Goal: Find contact information: Find contact information

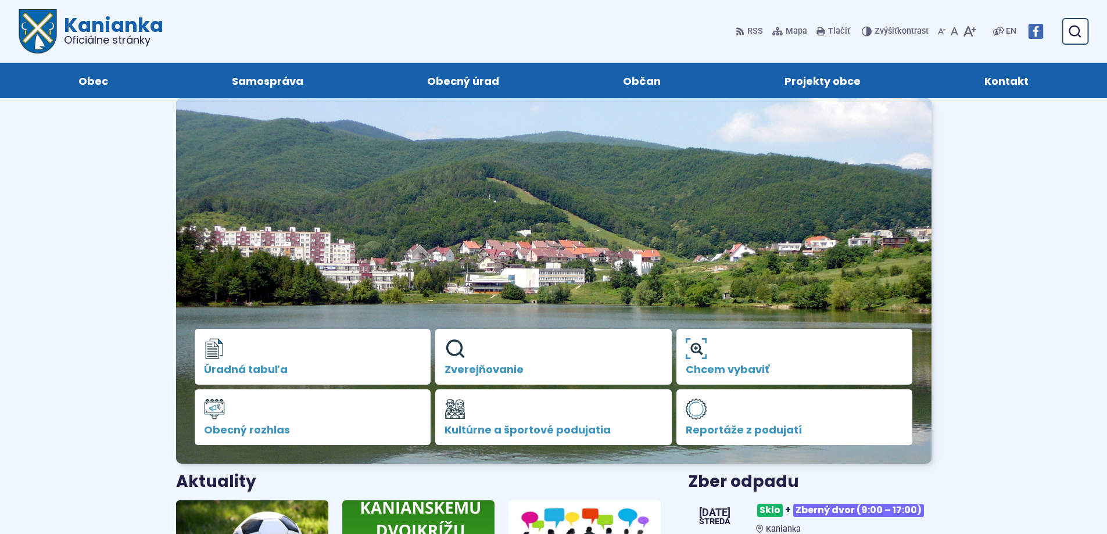
click at [1008, 82] on span "Kontakt" at bounding box center [1006, 80] width 44 height 35
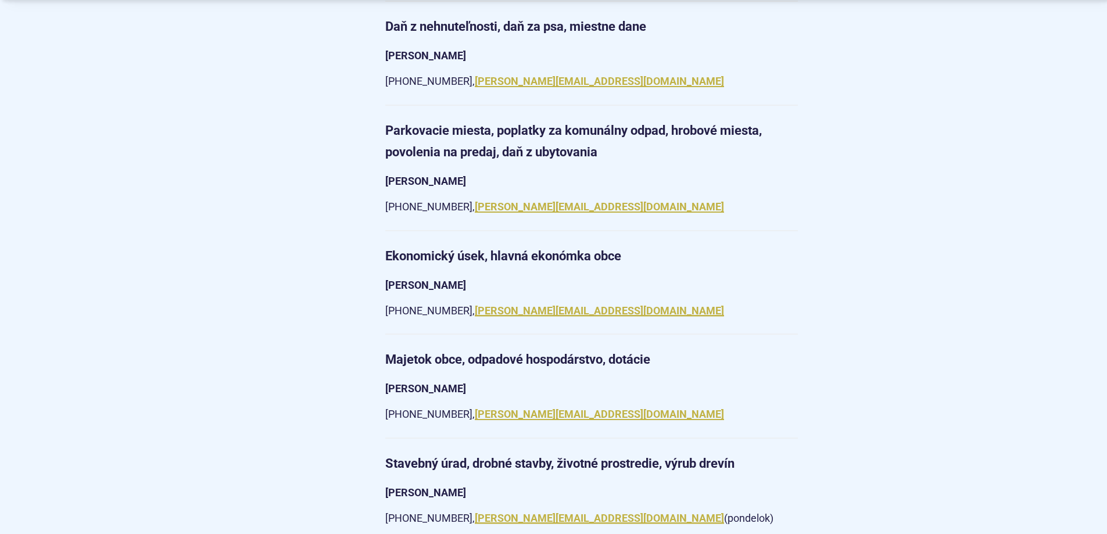
scroll to position [1511, 0]
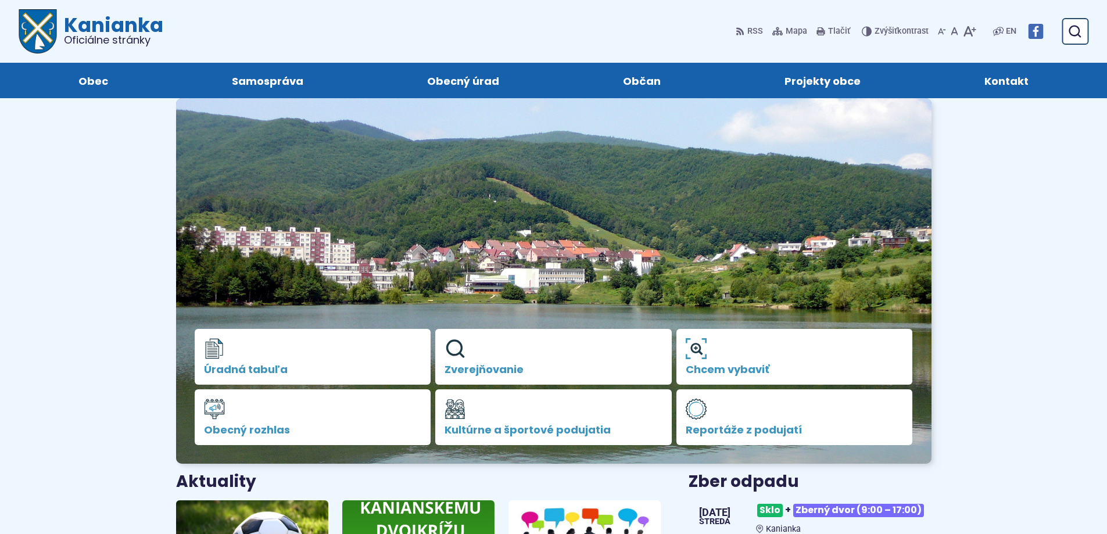
click at [1026, 84] on span "Kontakt" at bounding box center [1006, 80] width 44 height 35
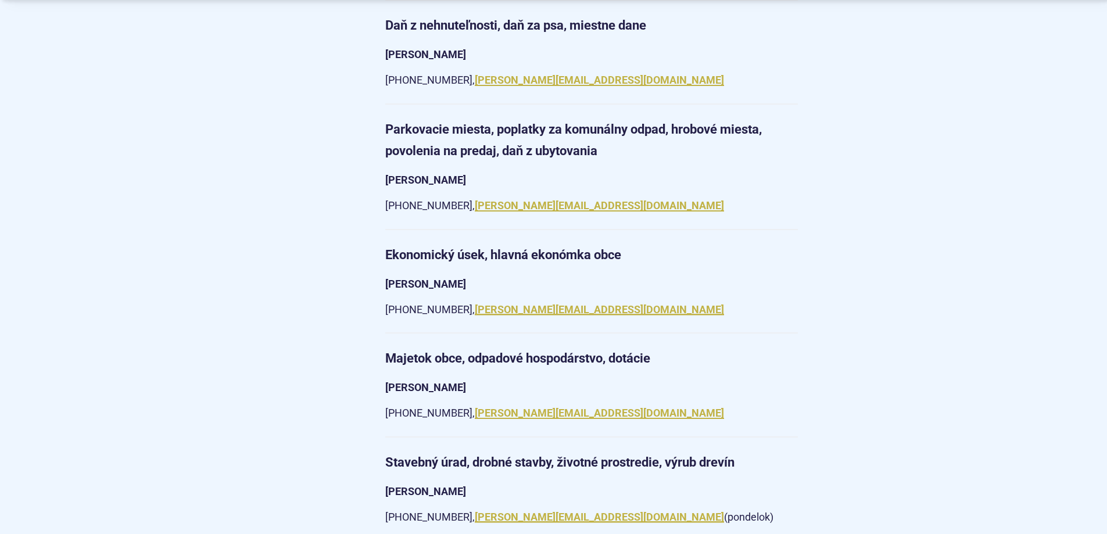
scroll to position [1511, 0]
